Goal: Transaction & Acquisition: Download file/media

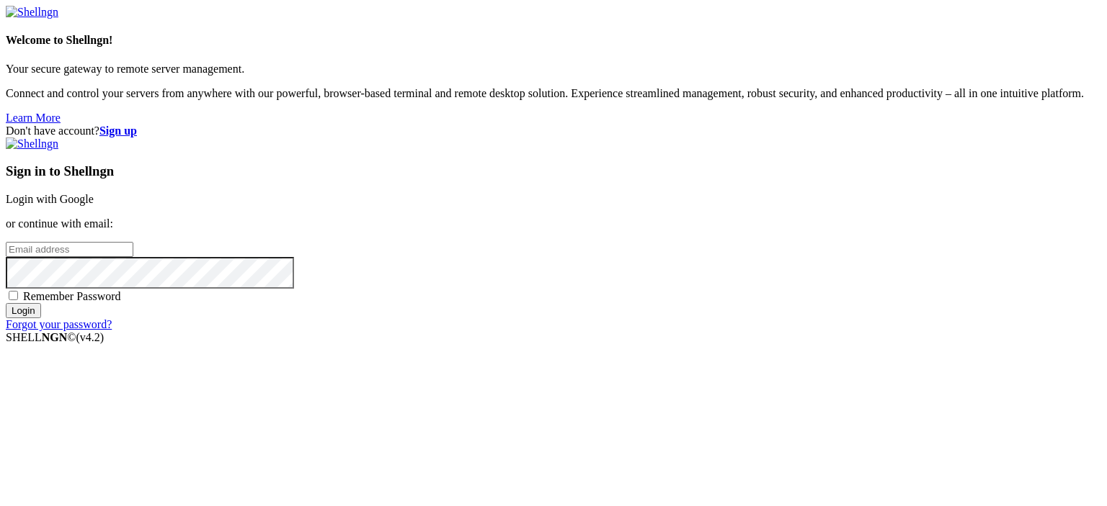
click at [94, 193] on link "Login with Google" at bounding box center [50, 199] width 88 height 12
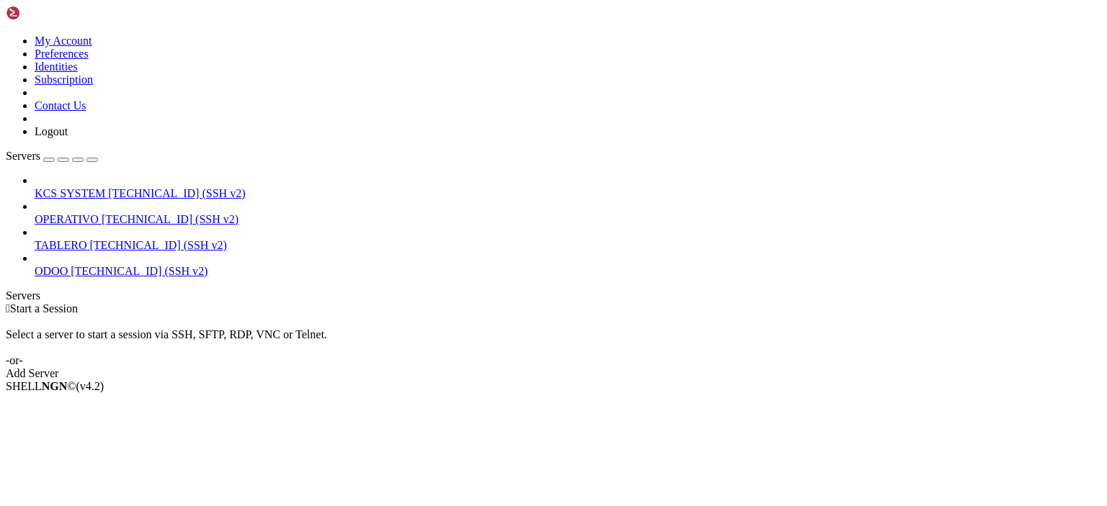
click at [133, 213] on span "[TECHNICAL_ID] (SSH v2)" at bounding box center [170, 219] width 137 height 12
click at [130, 187] on span "[TECHNICAL_ID] (SSH v2)" at bounding box center [176, 193] width 137 height 12
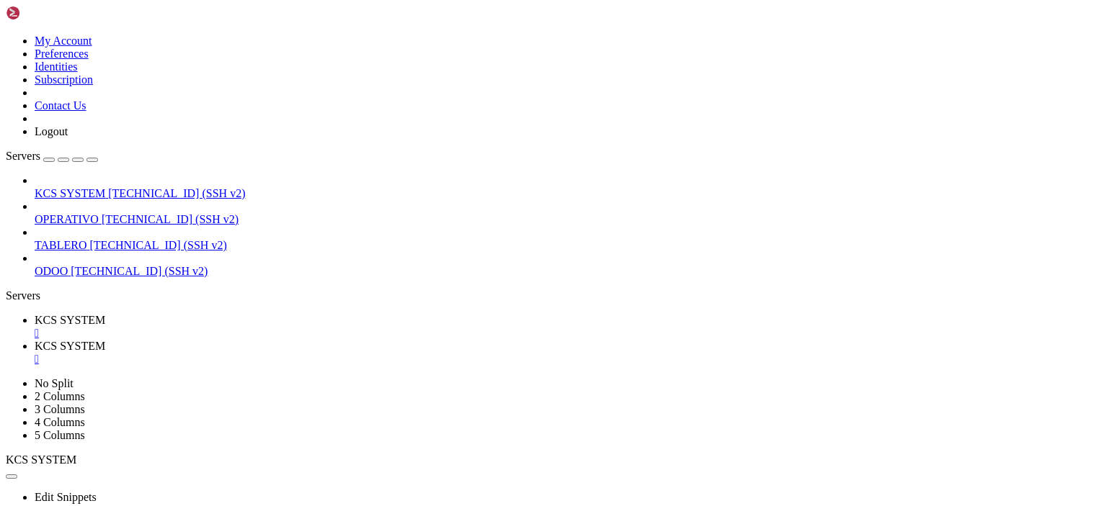
scroll to position [246, 0]
type input "/home/ubuntu/31-app-odoo2"
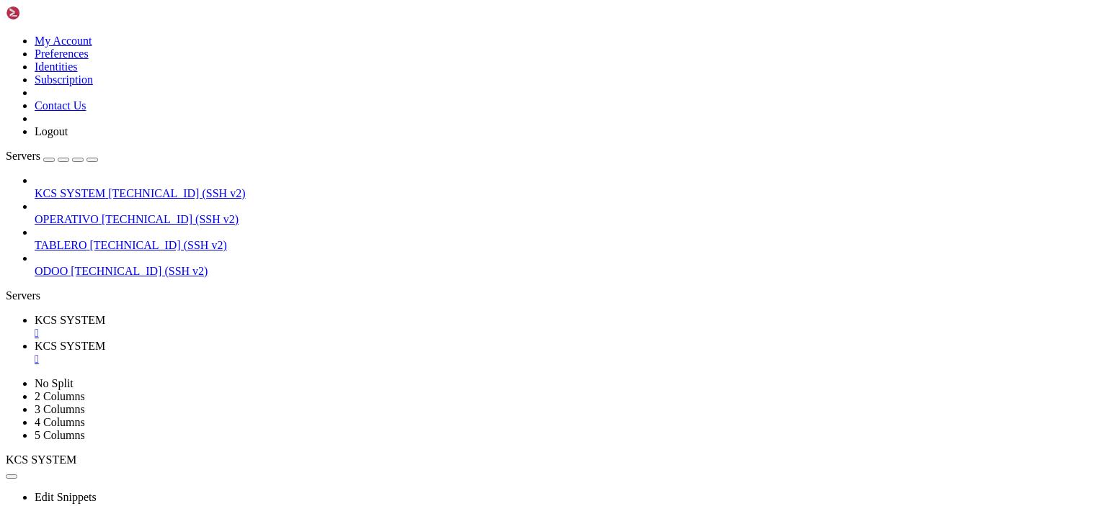
click at [6, 278] on div "KCS SYSTEM [TECHNICAL_ID] (SSH v2) OPERATIVO [TECHNICAL_ID] (SSH v2) TABLERO [T…" at bounding box center [553, 226] width 1095 height 104
click at [259, 314] on link "KCS SYSTEM " at bounding box center [568, 327] width 1066 height 26
click at [35, 340] on icon at bounding box center [35, 346] width 0 height 12
